Goal: Find specific page/section: Find specific page/section

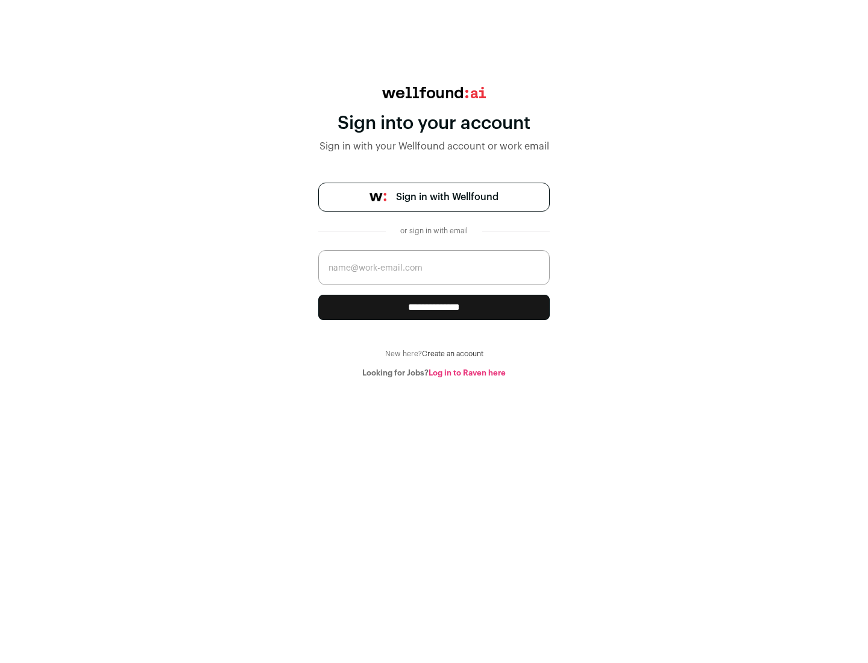
click at [447, 197] on span "Sign in with Wellfound" at bounding box center [447, 197] width 102 height 14
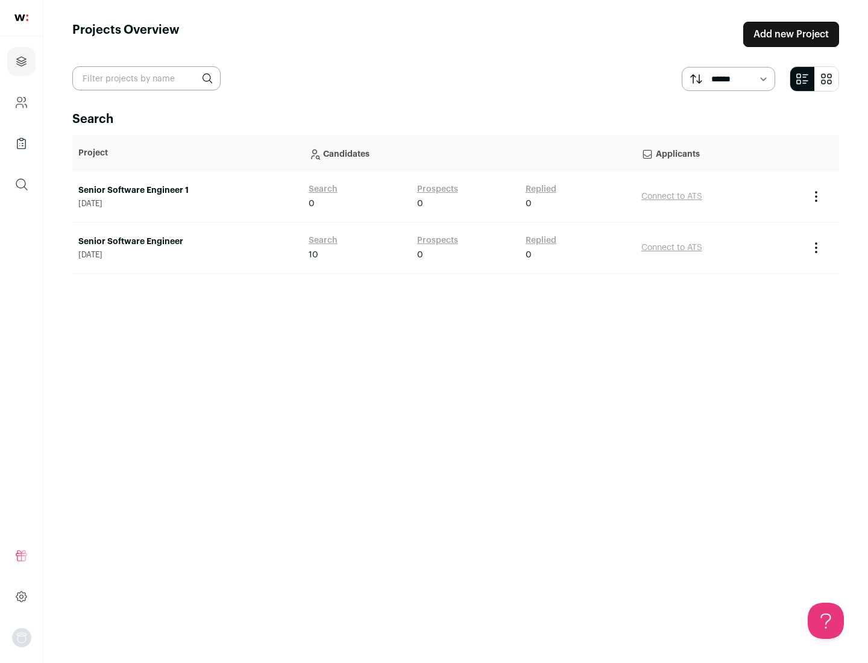
click at [187, 242] on link "Senior Software Engineer" at bounding box center [187, 242] width 218 height 12
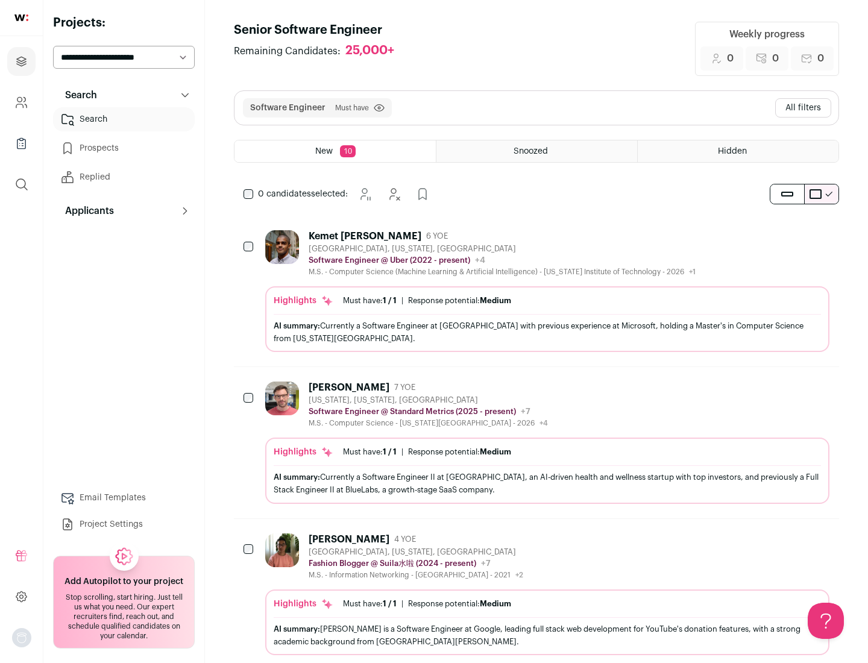
click at [537, 291] on div "Highlights Must have: 1 / 1 How many must haves have been fulfilled? | Response…" at bounding box center [547, 319] width 564 height 66
